Goal: Information Seeking & Learning: Learn about a topic

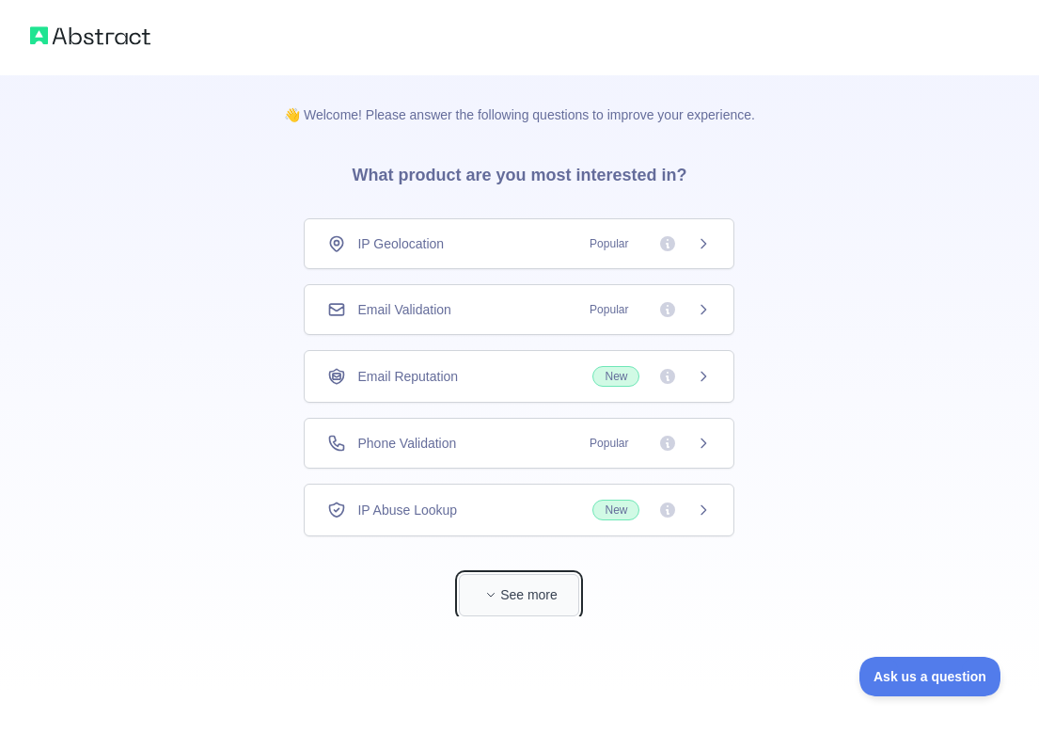
click at [524, 595] on button "See more" at bounding box center [519, 595] width 120 height 42
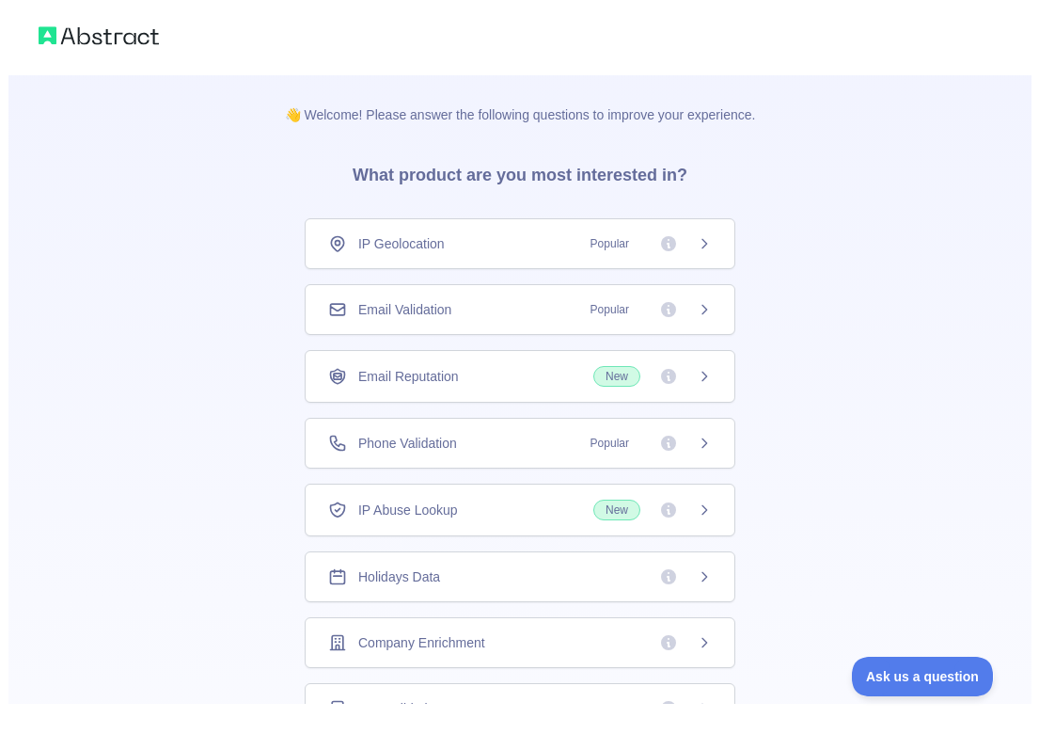
scroll to position [73, 0]
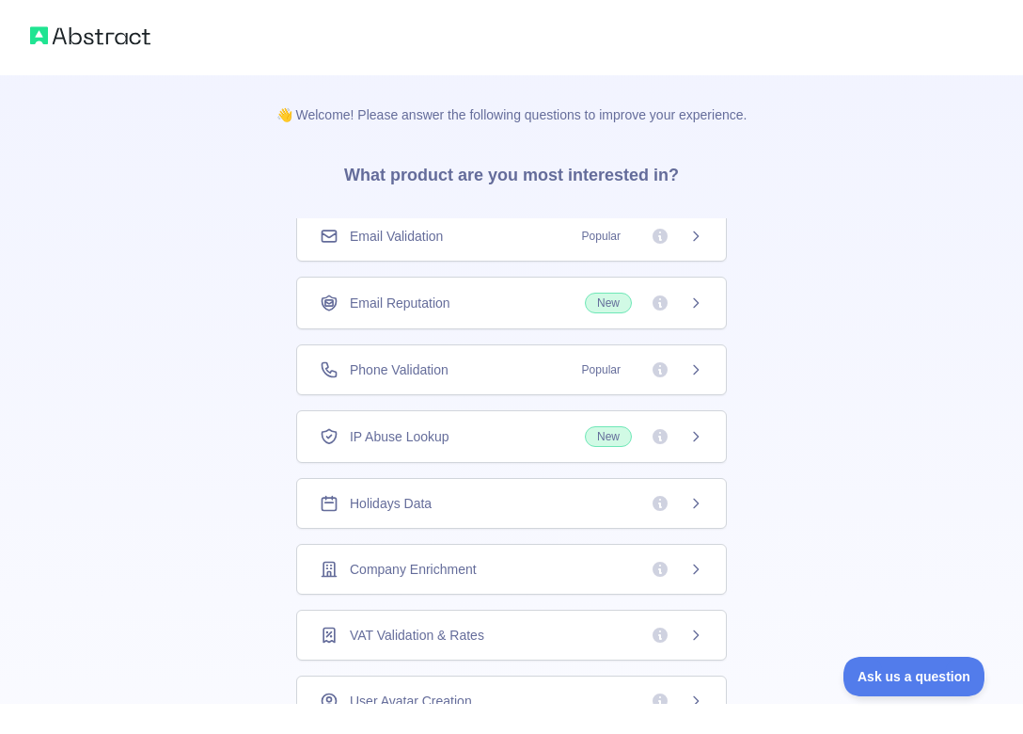
click at [487, 509] on div "Holidays Data" at bounding box center [512, 503] width 384 height 19
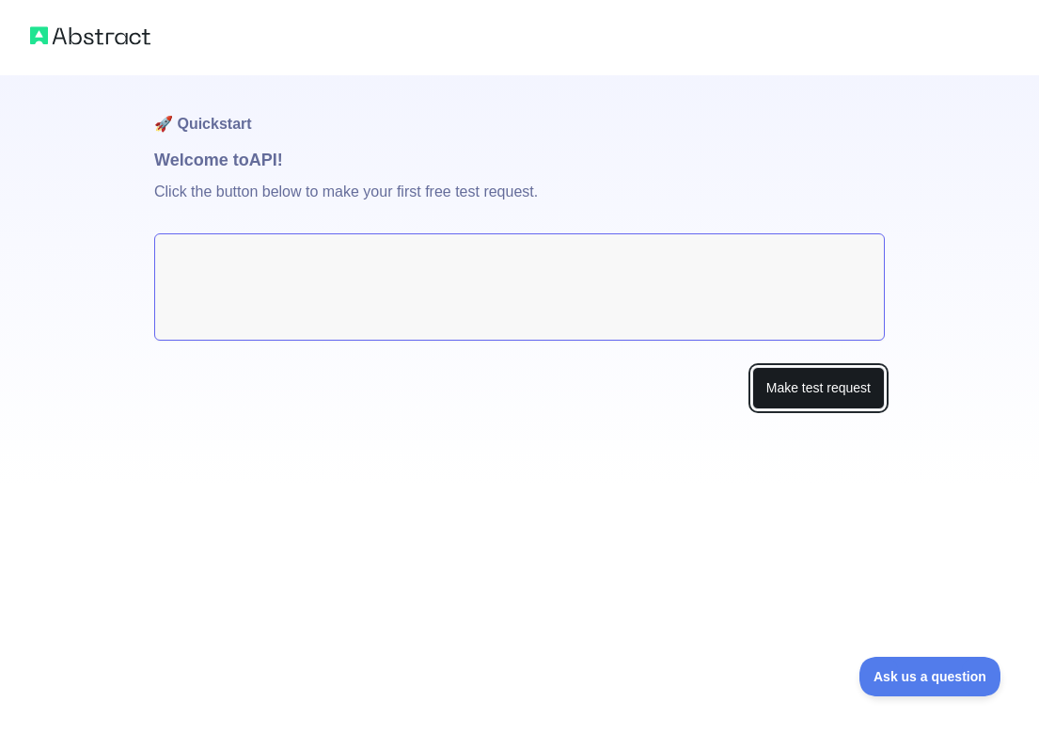
click at [785, 388] on button "Make test request" at bounding box center [819, 388] width 133 height 42
click at [367, 268] on textarea at bounding box center [519, 286] width 731 height 107
click at [526, 417] on div "🚀 Quickstart Welcome to API! Click the button below to make your first free tes…" at bounding box center [519, 279] width 731 height 409
click at [619, 278] on textarea at bounding box center [519, 286] width 731 height 107
click at [787, 382] on button "Make test request" at bounding box center [819, 388] width 133 height 42
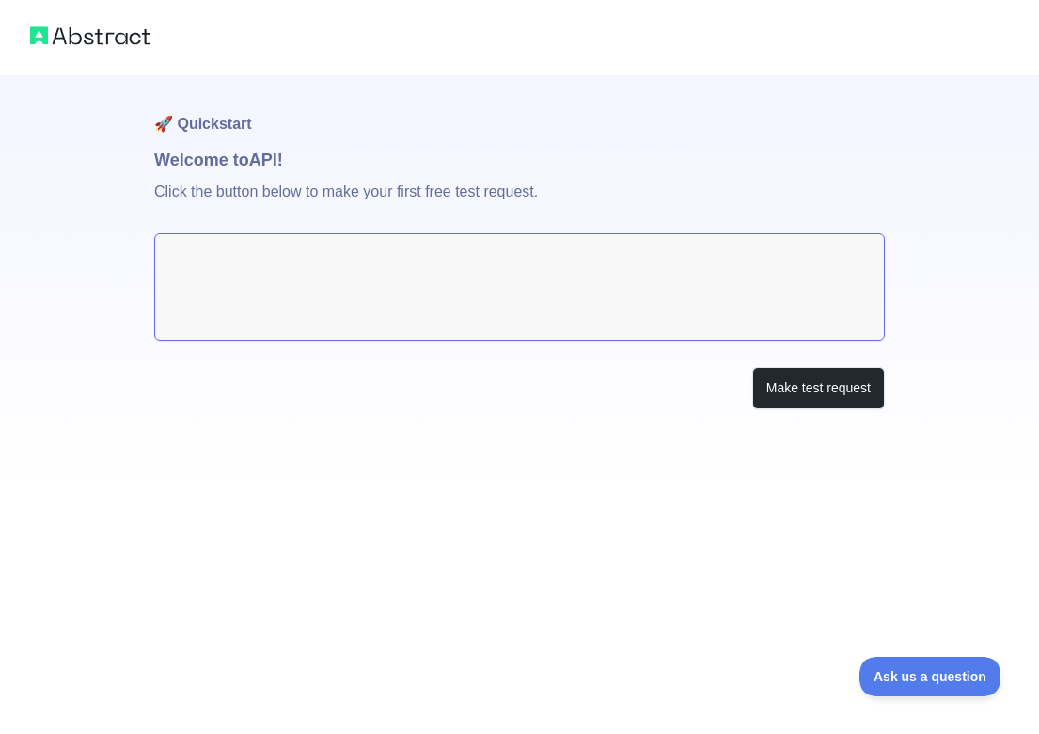
click at [455, 155] on h1 "Welcome to API!" at bounding box center [519, 160] width 731 height 26
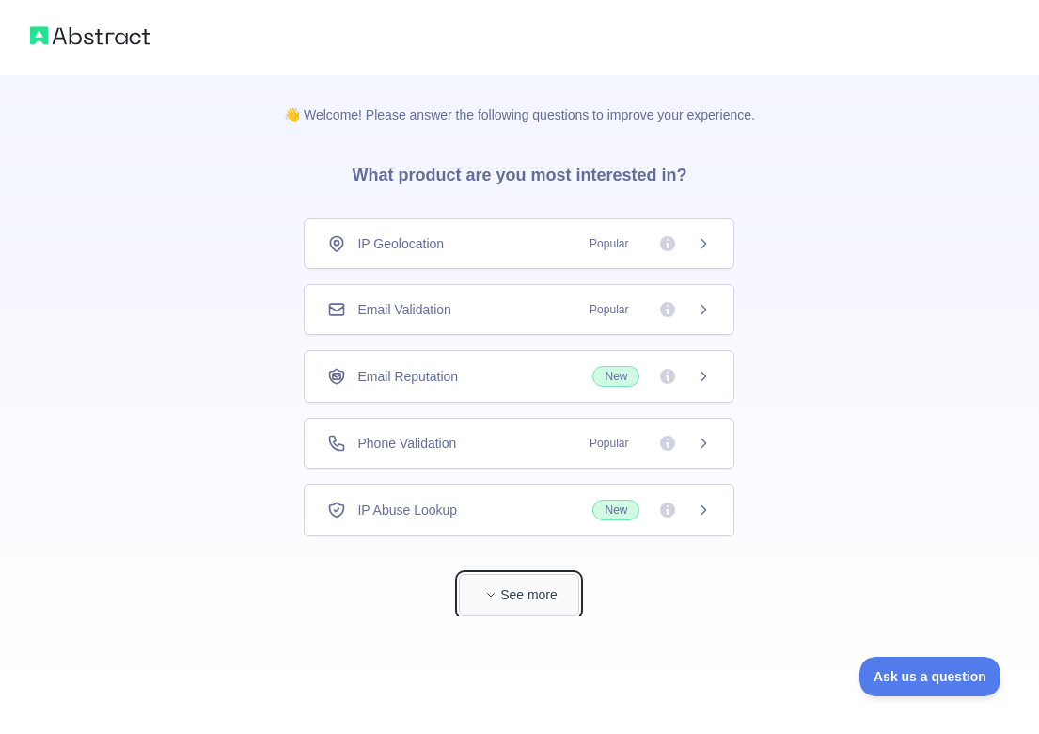
click at [501, 581] on button "See more" at bounding box center [519, 595] width 120 height 42
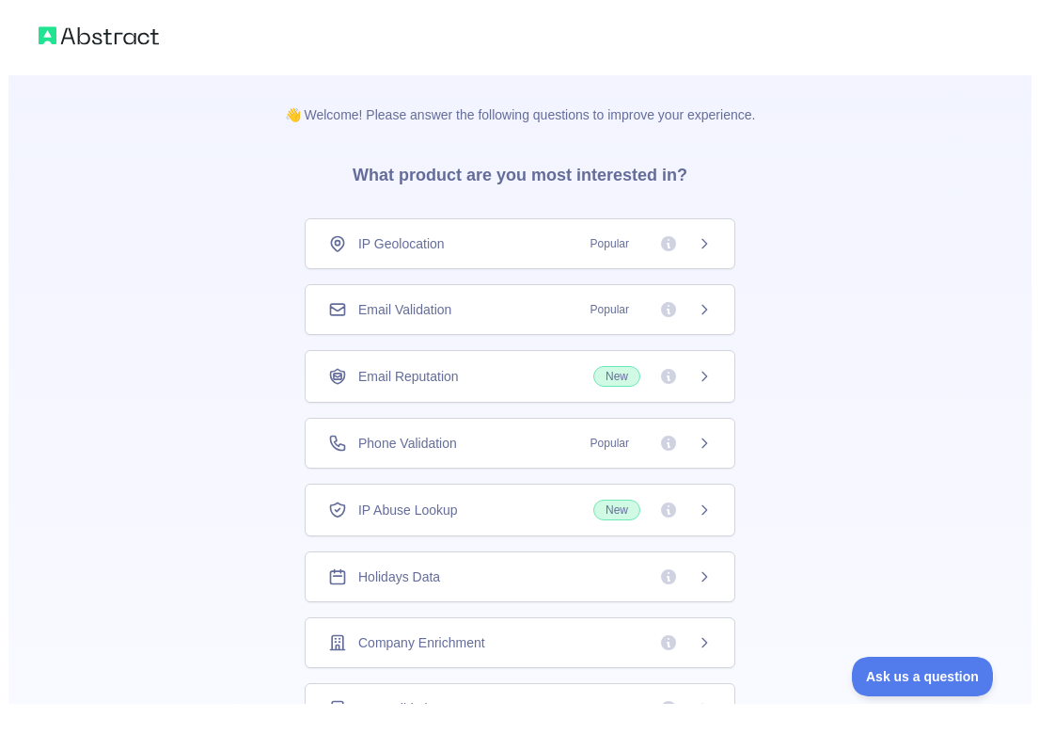
scroll to position [73, 0]
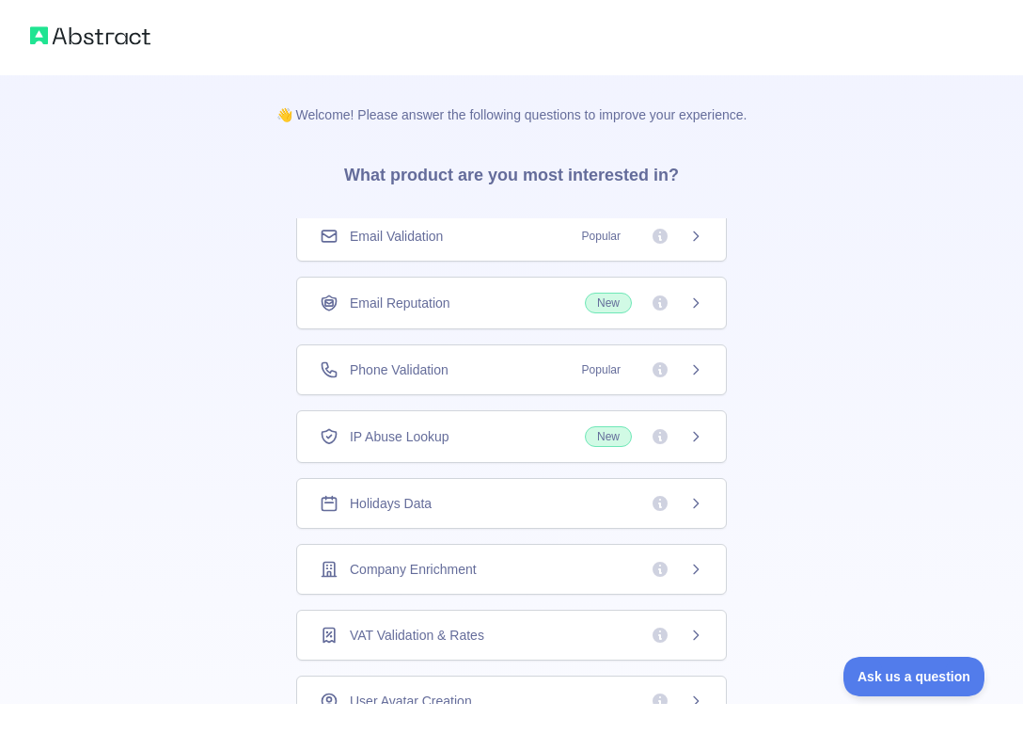
click at [808, 492] on div "👋 Welcome! Please answer the following questions to improve your experience. Wh…" at bounding box center [511, 598] width 1023 height 1197
click at [653, 503] on icon at bounding box center [660, 503] width 19 height 19
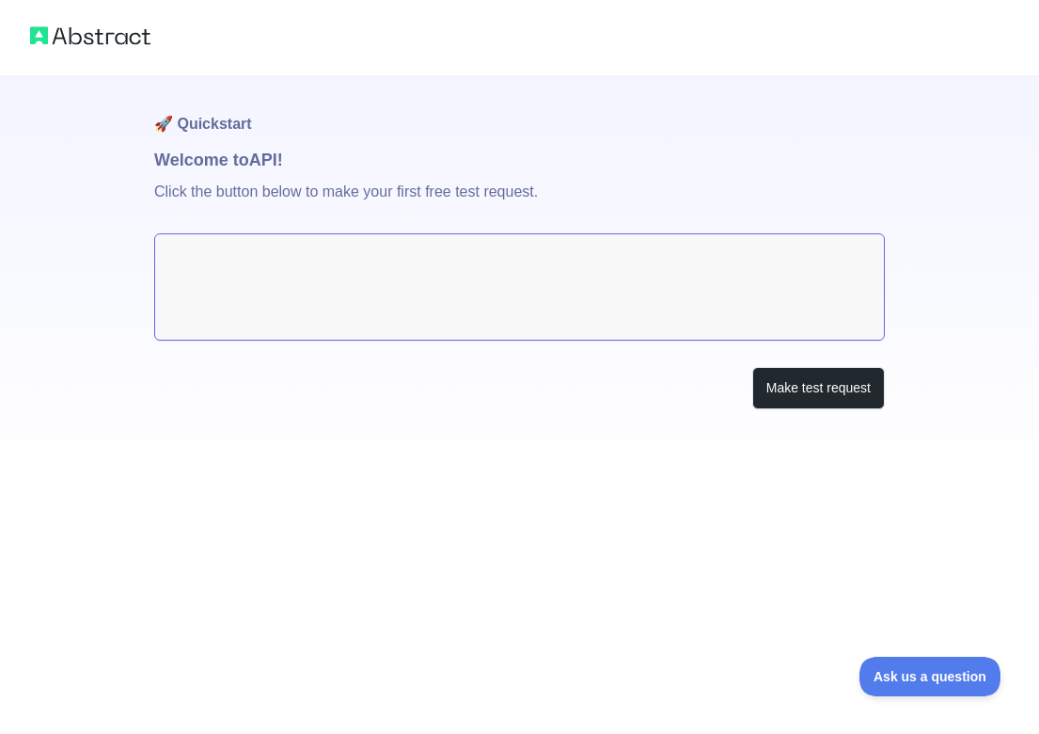
click at [455, 302] on textarea at bounding box center [519, 286] width 731 height 107
click at [448, 291] on textarea at bounding box center [519, 286] width 731 height 107
drag, startPoint x: 448, startPoint y: 291, endPoint x: 593, endPoint y: 309, distance: 146.1
click at [449, 291] on textarea at bounding box center [519, 286] width 731 height 107
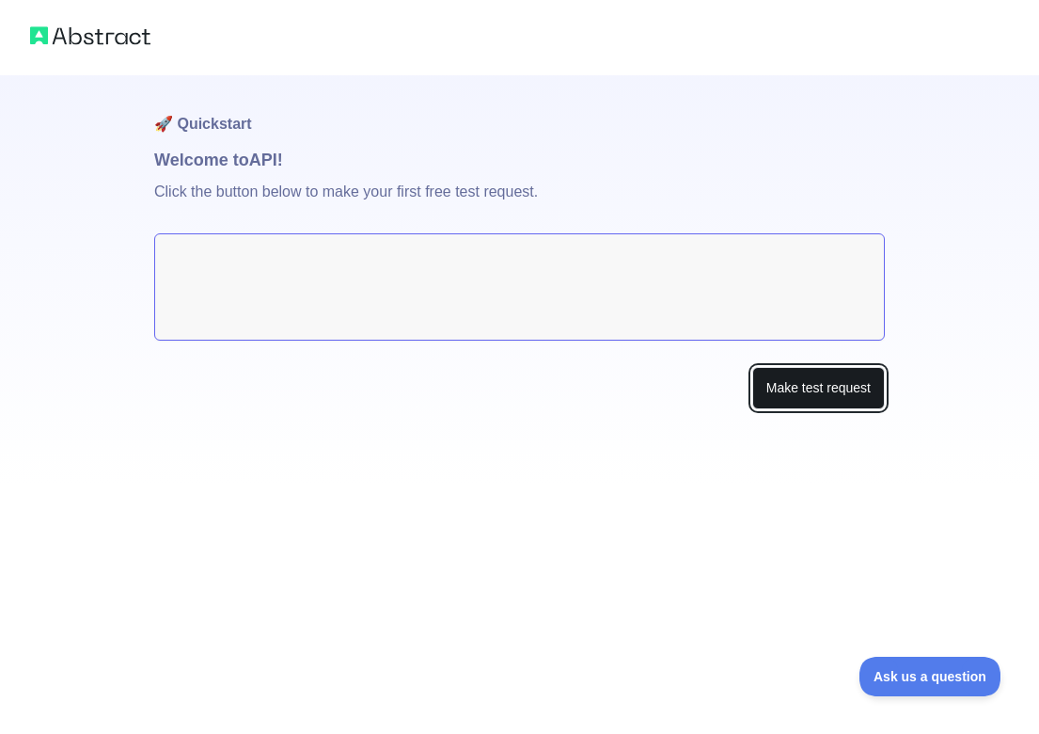
click at [811, 394] on button "Make test request" at bounding box center [819, 388] width 133 height 42
